Goal: Browse casually: Explore the website without a specific task or goal

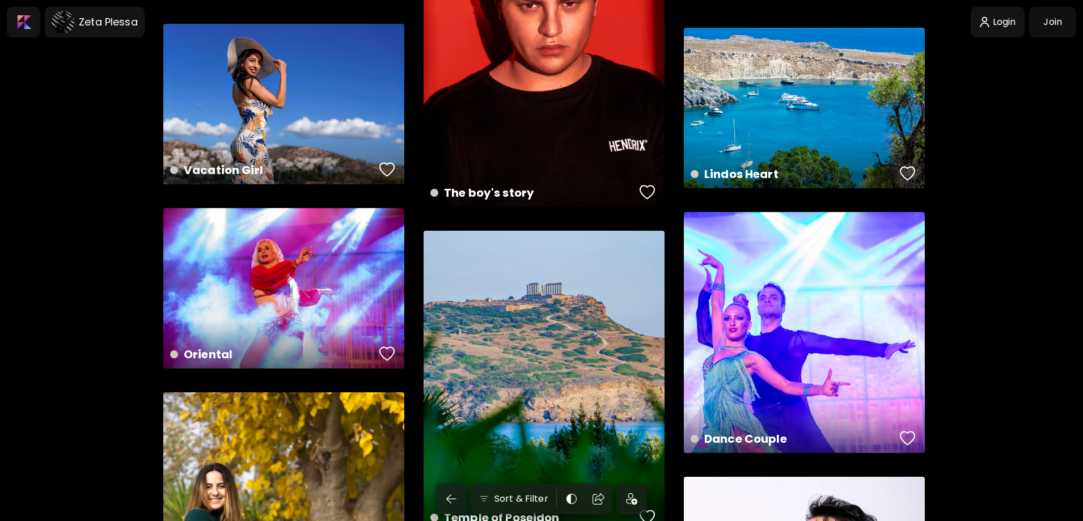
scroll to position [1077, 0]
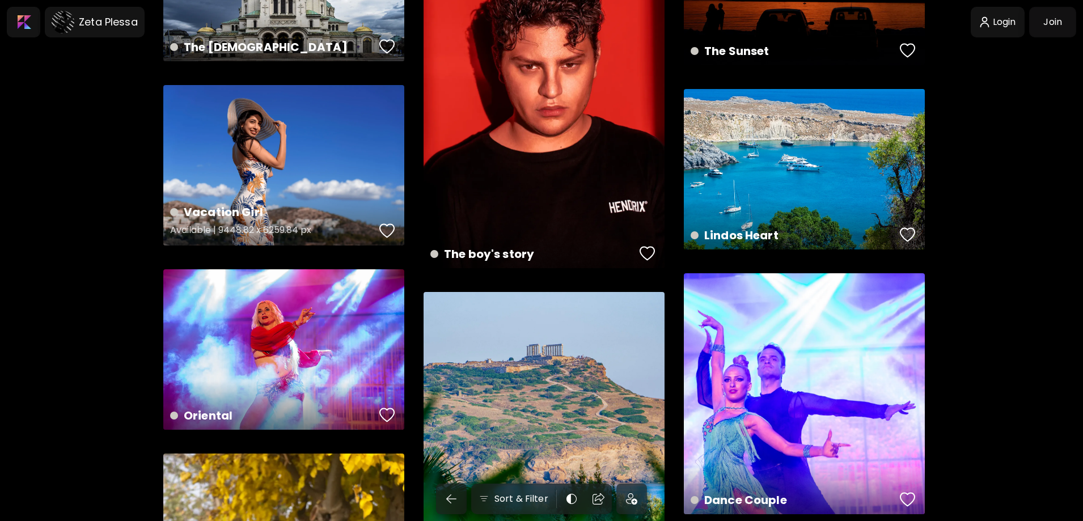
click at [294, 159] on div "Vacation Girl Available | 9448.82 x 6259.84 px" at bounding box center [283, 165] width 241 height 160
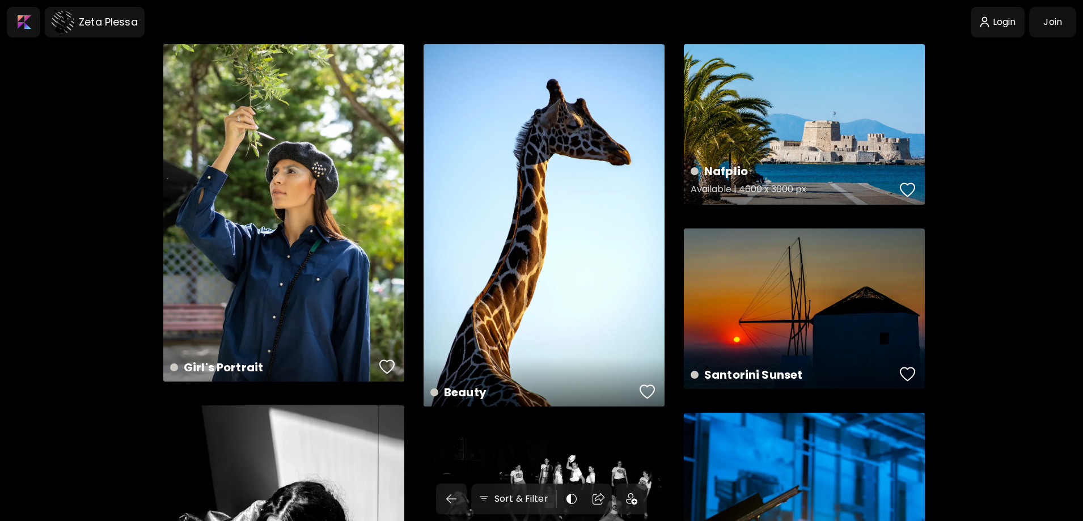
click at [740, 144] on div "Nafplio Available | 4600 x 3000 px" at bounding box center [804, 124] width 241 height 160
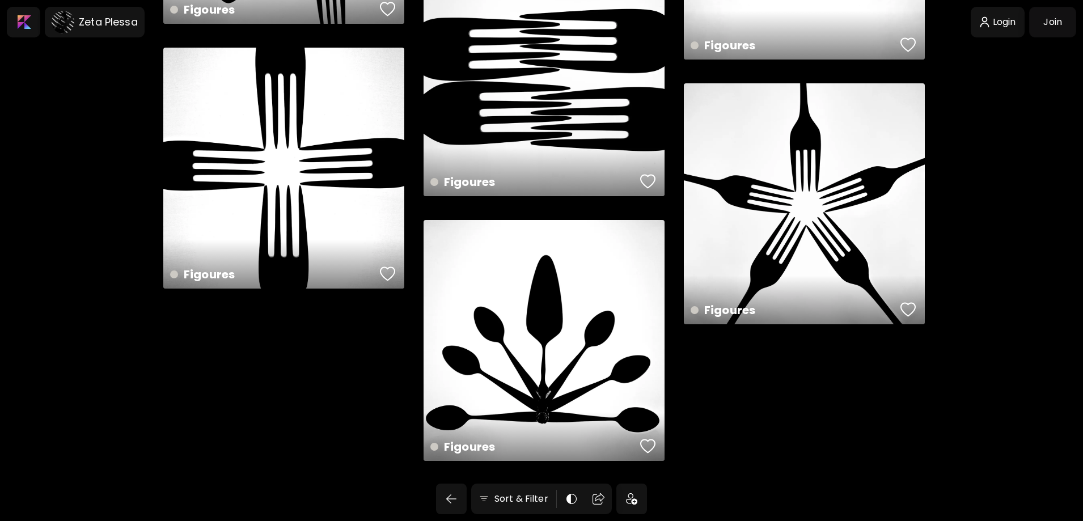
scroll to position [4276, 0]
